Goal: Transaction & Acquisition: Download file/media

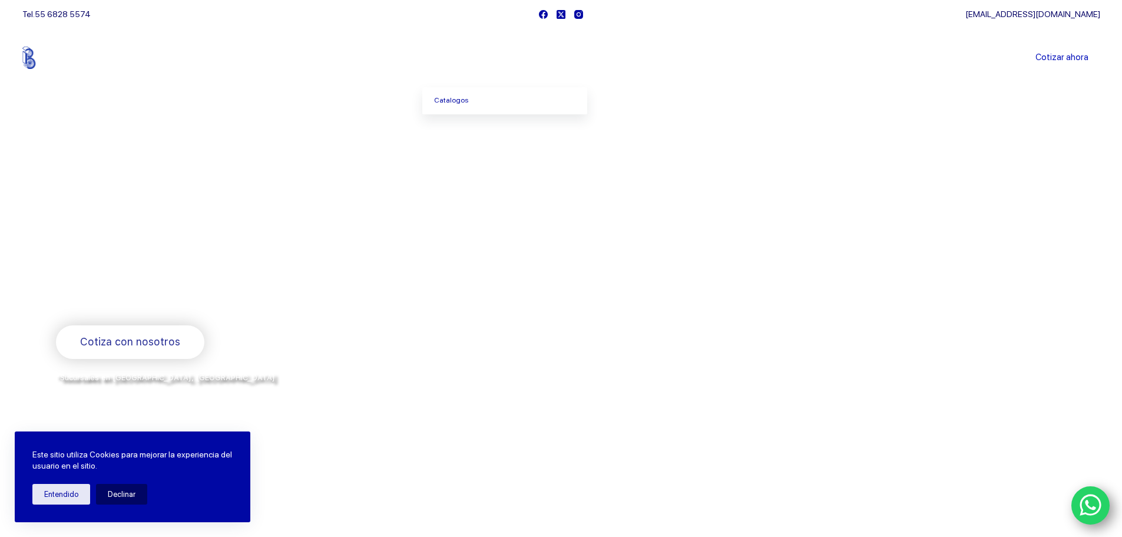
click at [482, 60] on span "Menu Principal" at bounding box center [484, 58] width 14 height 14
click at [471, 102] on link "Catalogos" at bounding box center [504, 100] width 165 height 27
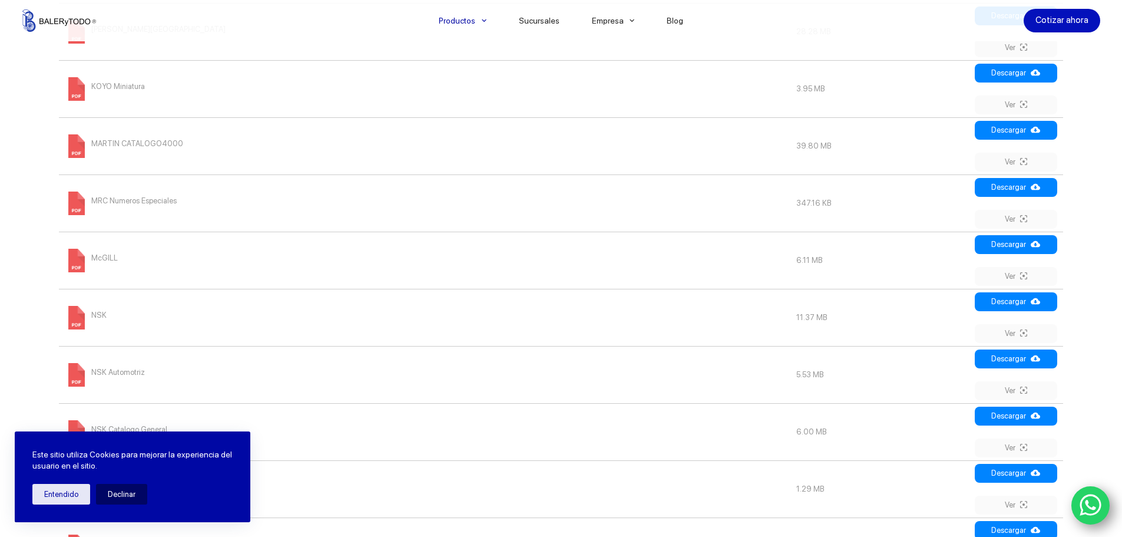
scroll to position [1178, 0]
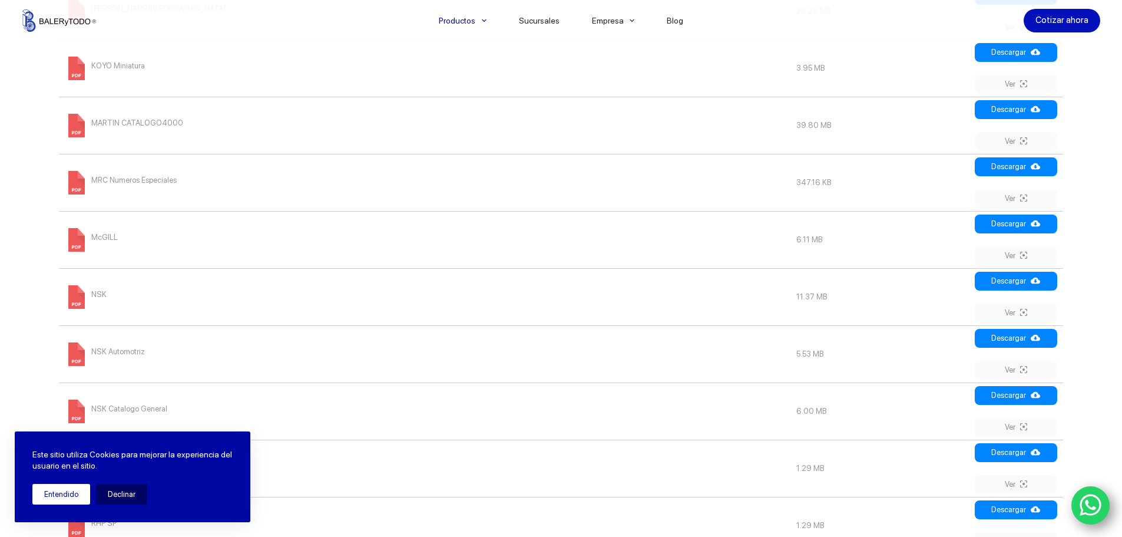
click at [65, 498] on button "Entendido" at bounding box center [61, 494] width 58 height 21
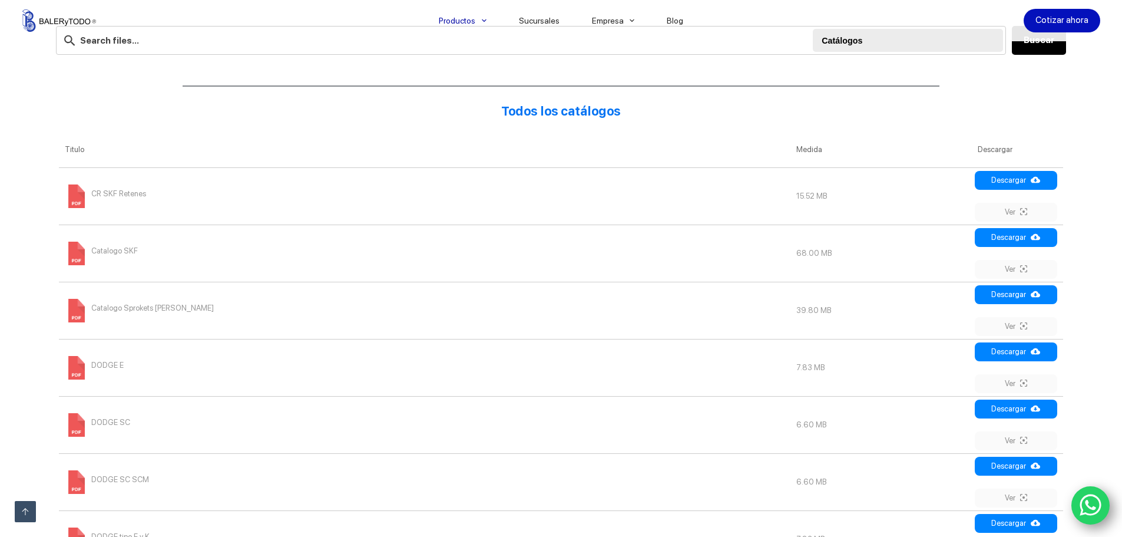
scroll to position [412, 0]
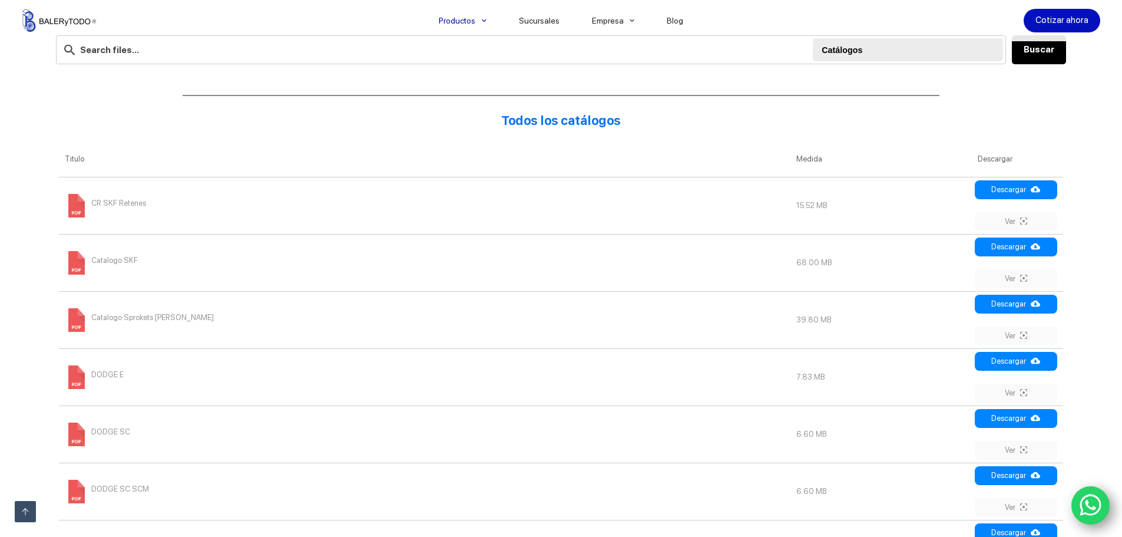
click at [108, 257] on span "Catalogo SKF" at bounding box center [114, 260] width 47 height 19
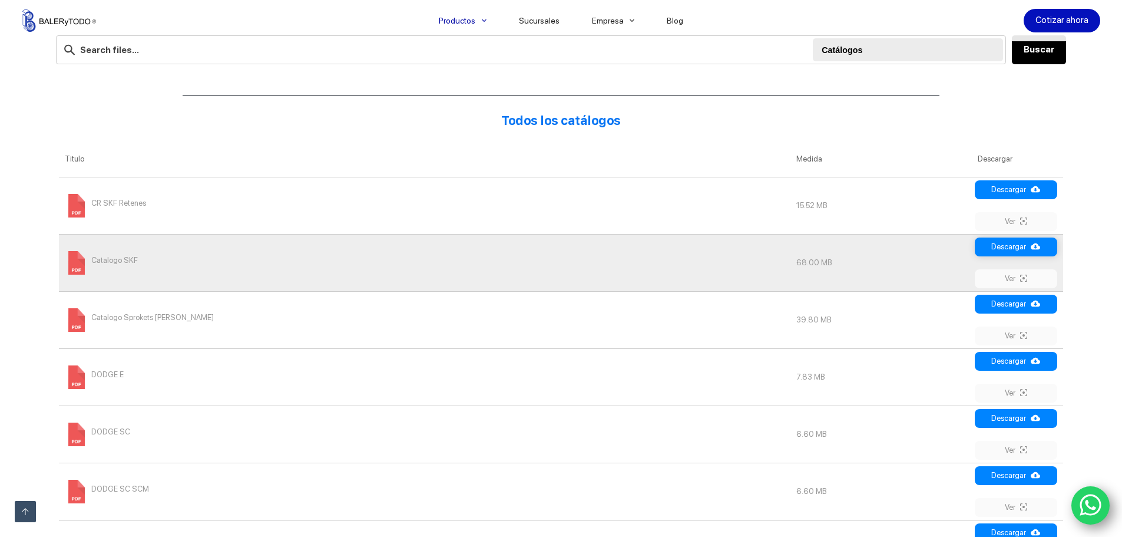
click at [1010, 241] on link "Descargar" at bounding box center [1016, 246] width 82 height 19
